Goal: Information Seeking & Learning: Learn about a topic

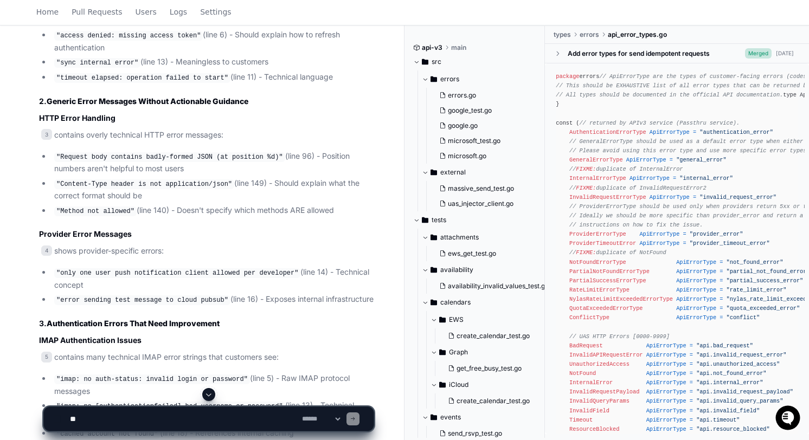
scroll to position [1295, 0]
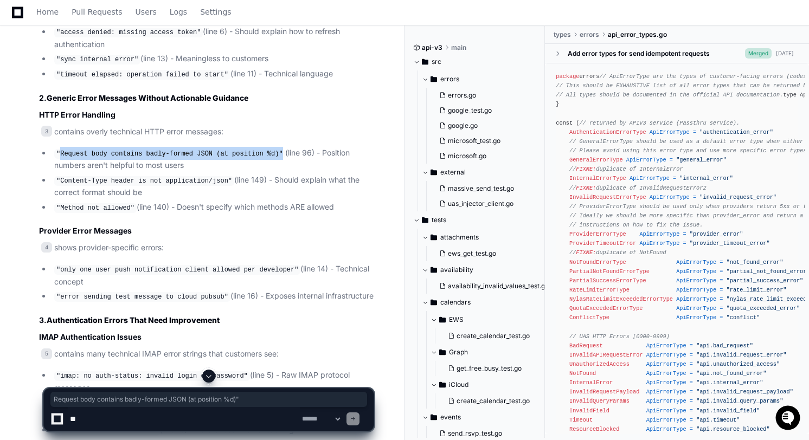
drag, startPoint x: 59, startPoint y: 150, endPoint x: 285, endPoint y: 153, distance: 225.6
click at [285, 153] on code ""Request body contains badly-formed JSON (at position %d)"" at bounding box center [169, 154] width 231 height 10
click at [278, 151] on code ""Request body contains badly-formed JSON (at position %d)"" at bounding box center [169, 154] width 231 height 10
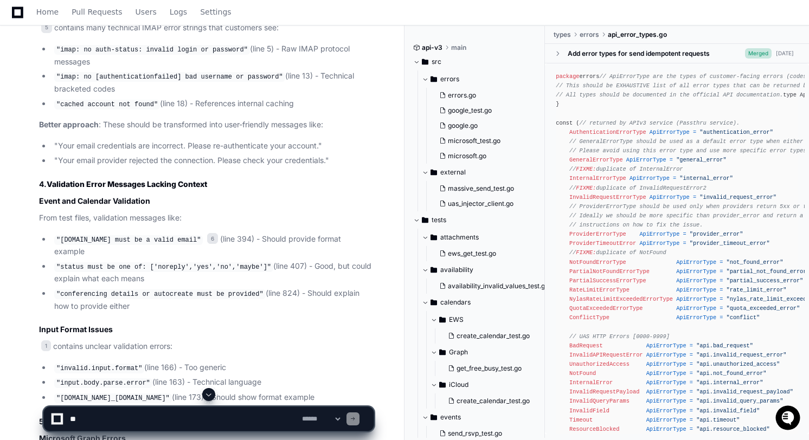
scroll to position [1635, 0]
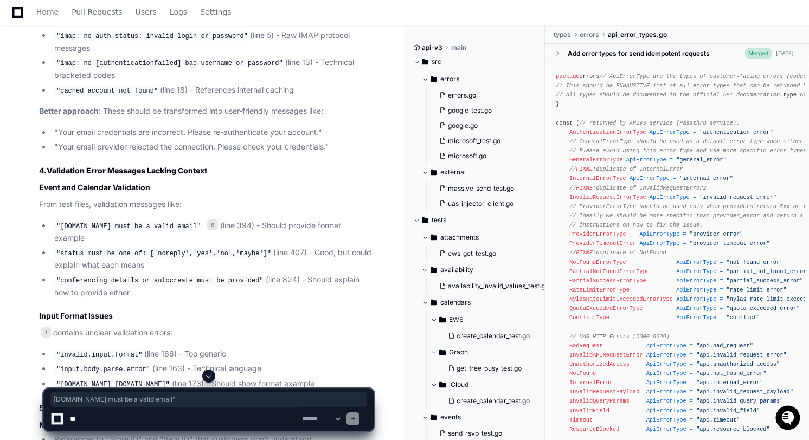
drag, startPoint x: 215, startPoint y: 230, endPoint x: 62, endPoint y: 230, distance: 153.4
click at [62, 230] on code ""[DOMAIN_NAME] must be a valid email"" at bounding box center [128, 227] width 149 height 10
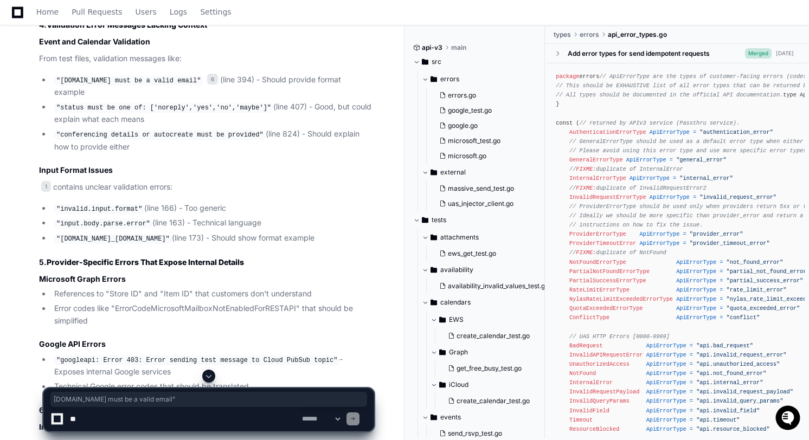
scroll to position [1808, 0]
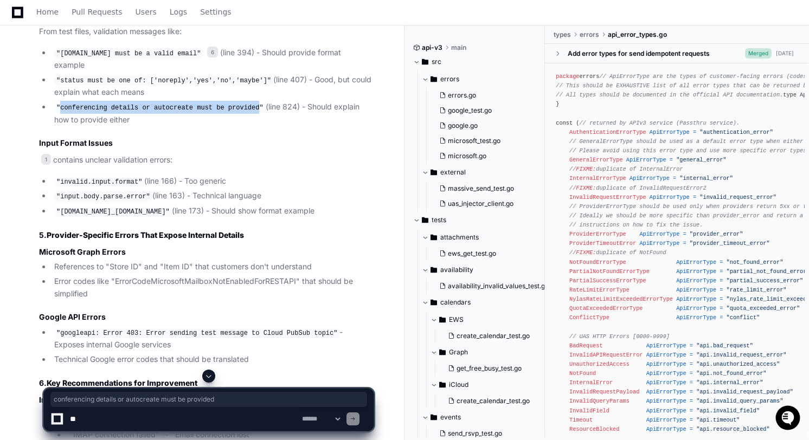
drag, startPoint x: 261, startPoint y: 111, endPoint x: 61, endPoint y: 110, distance: 200.1
click at [61, 110] on code ""conferencing details or autocreate must be provided"" at bounding box center [159, 108] width 211 height 10
drag, startPoint x: 61, startPoint y: 110, endPoint x: 259, endPoint y: 116, distance: 198.0
click at [259, 113] on code ""conferencing details or autocreate must be provided"" at bounding box center [159, 108] width 211 height 10
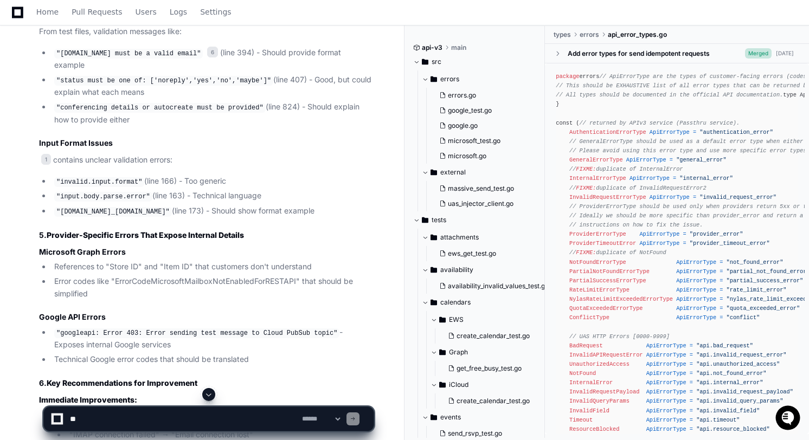
click at [185, 203] on li ""input.body.parse.error" (line 163) - Technical language" at bounding box center [212, 196] width 323 height 13
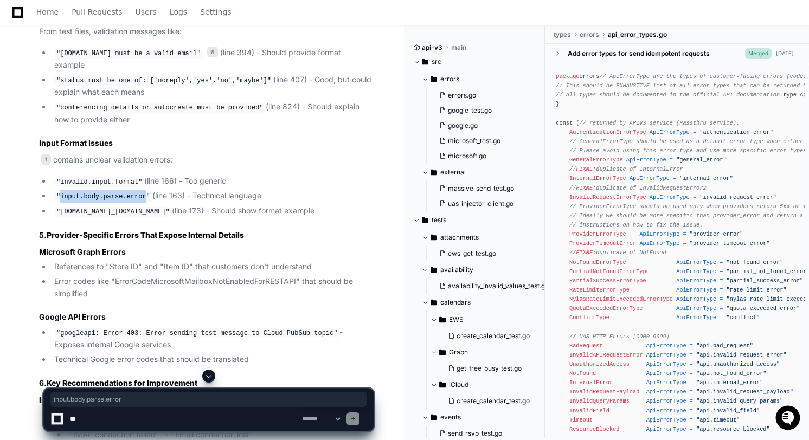
drag, startPoint x: 148, startPoint y: 199, endPoint x: 94, endPoint y: 204, distance: 54.5
click at [61, 195] on li ""input.body.parse.error" (line 163) - Technical language" at bounding box center [212, 196] width 323 height 13
click at [167, 217] on code ""[DOMAIN_NAME]_[DOMAIN_NAME]"" at bounding box center [113, 212] width 118 height 10
